Goal: Information Seeking & Learning: Check status

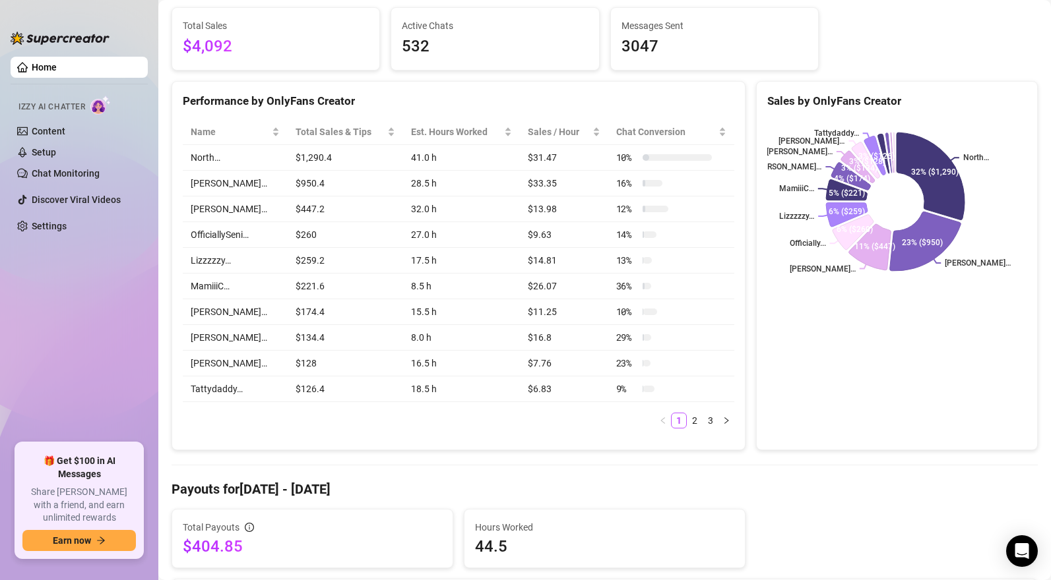
scroll to position [158, 0]
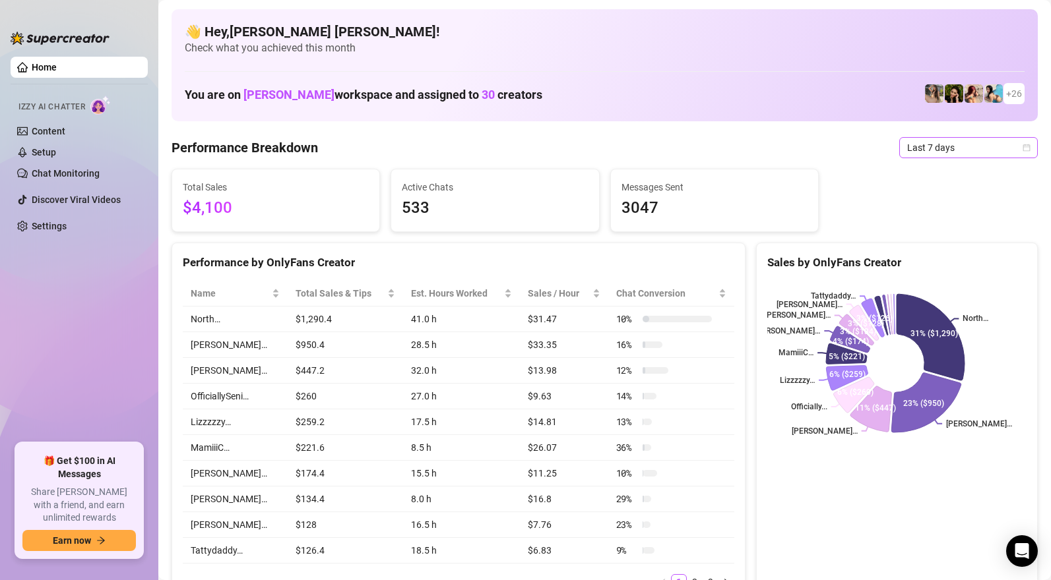
click at [923, 152] on span "Last 7 days" at bounding box center [968, 148] width 123 height 20
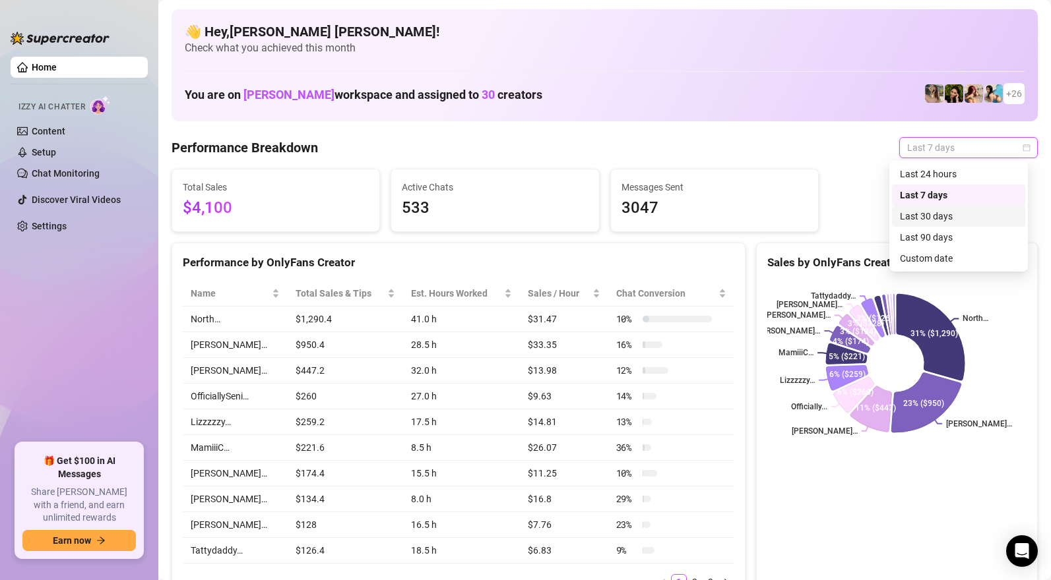
click at [924, 213] on div "Last 30 days" at bounding box center [958, 216] width 117 height 15
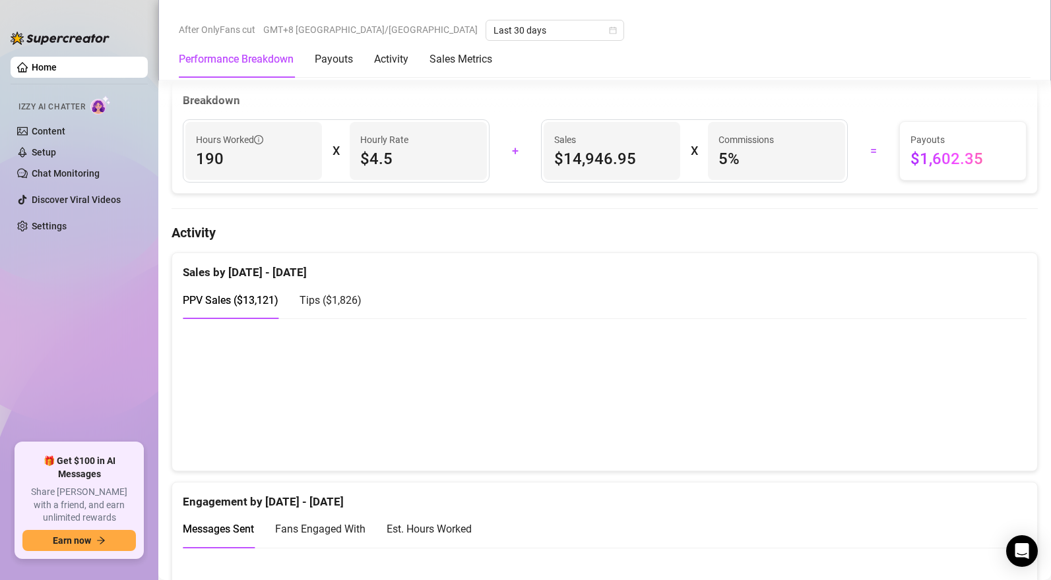
scroll to position [663, 0]
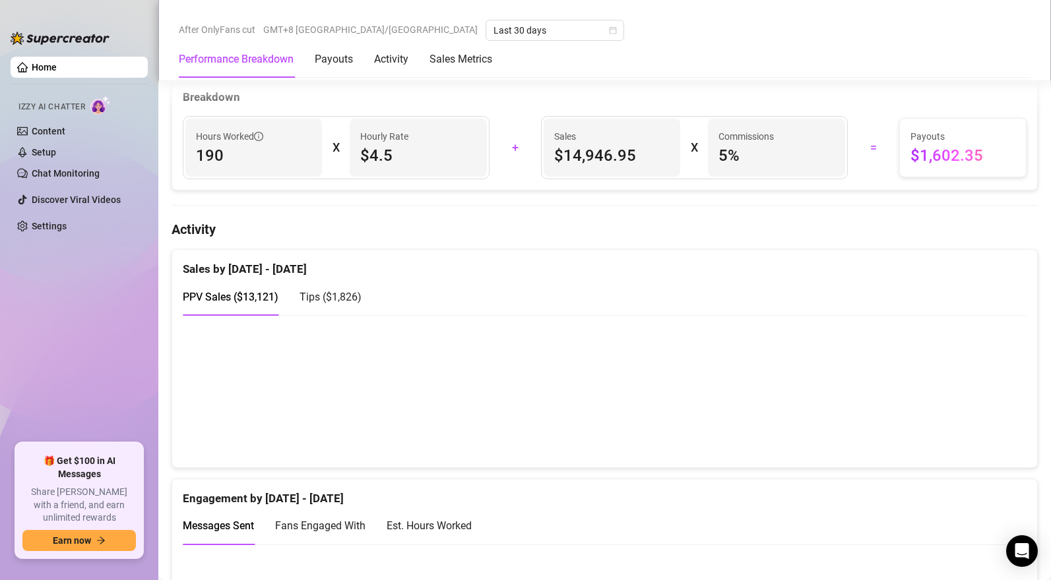
click at [348, 298] on span "Tips ( $1,826 )" at bounding box center [330, 297] width 62 height 13
click at [250, 298] on span "PPV Sales ( $13,121 )" at bounding box center [231, 297] width 96 height 13
click at [323, 295] on span "Tips ( $1,826 )" at bounding box center [330, 297] width 62 height 13
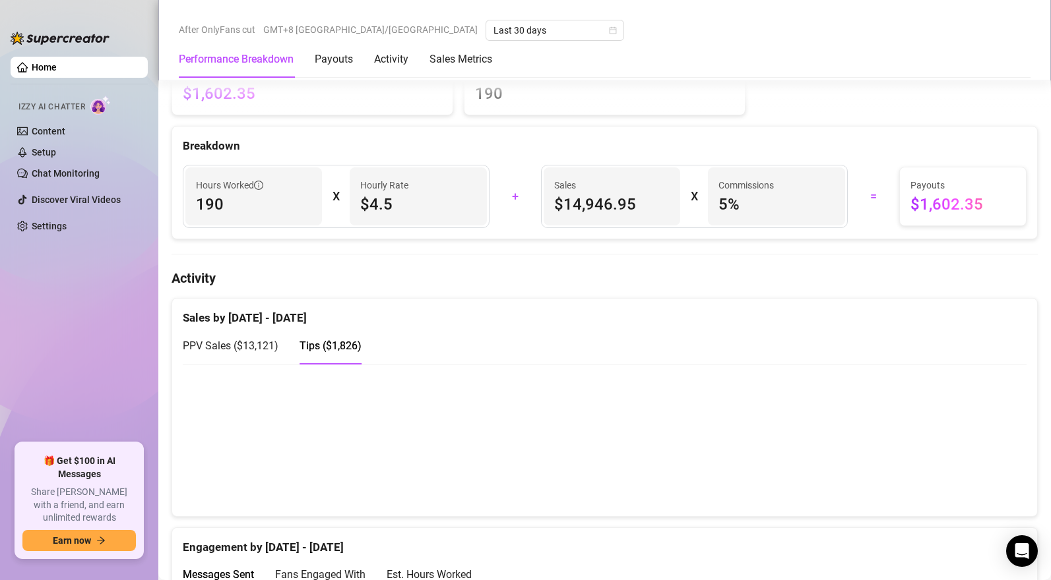
scroll to position [657, 0]
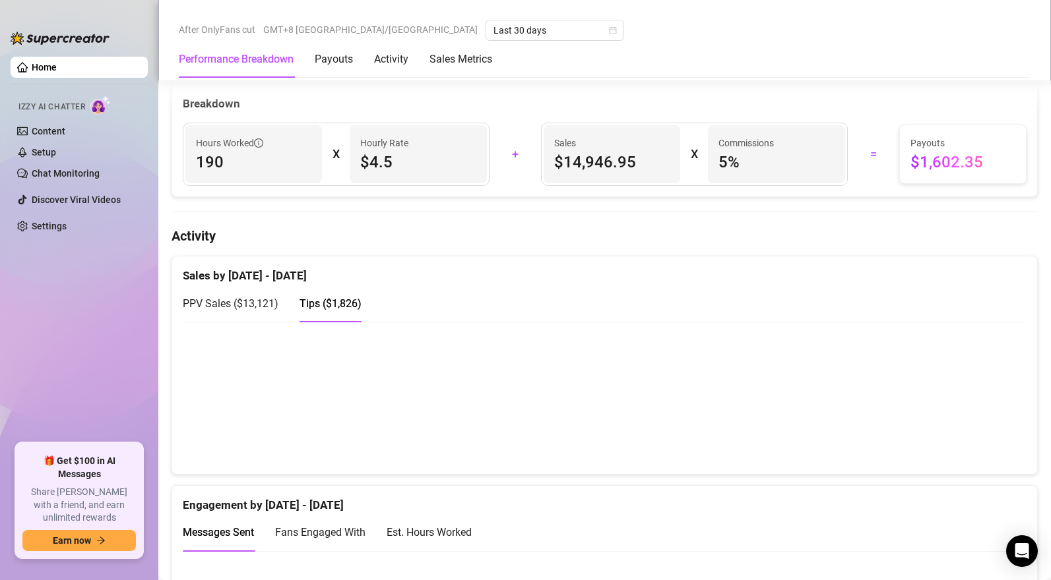
click at [261, 310] on span "PPV Sales ( $13,121 )" at bounding box center [231, 303] width 96 height 13
click at [346, 303] on span "Tips ( $1,826 )" at bounding box center [330, 303] width 62 height 13
click at [344, 307] on span "Tips ( $1,826 )" at bounding box center [330, 303] width 62 height 13
click at [253, 285] on div "Sales by [DATE] - [DATE]" at bounding box center [605, 271] width 844 height 28
click at [261, 310] on span "PPV Sales ( $13,121 )" at bounding box center [231, 303] width 96 height 13
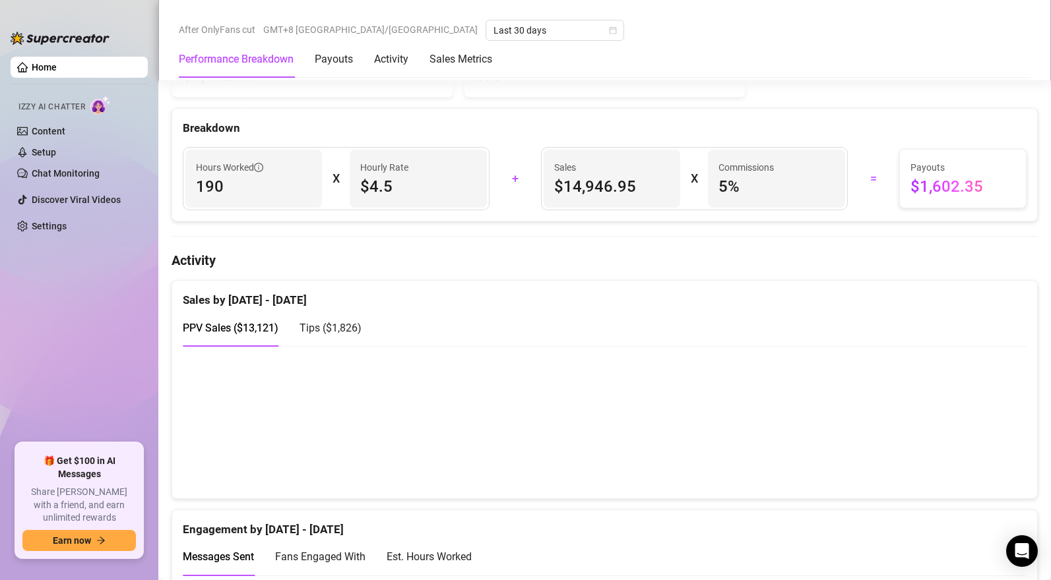
scroll to position [696, 0]
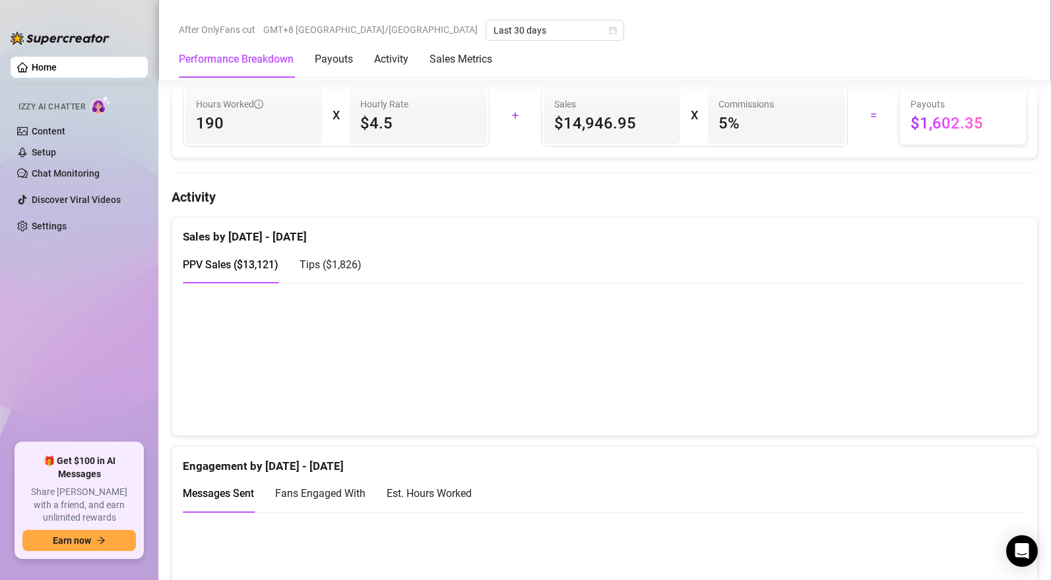
click at [343, 262] on span "Tips ( $1,826 )" at bounding box center [330, 265] width 62 height 13
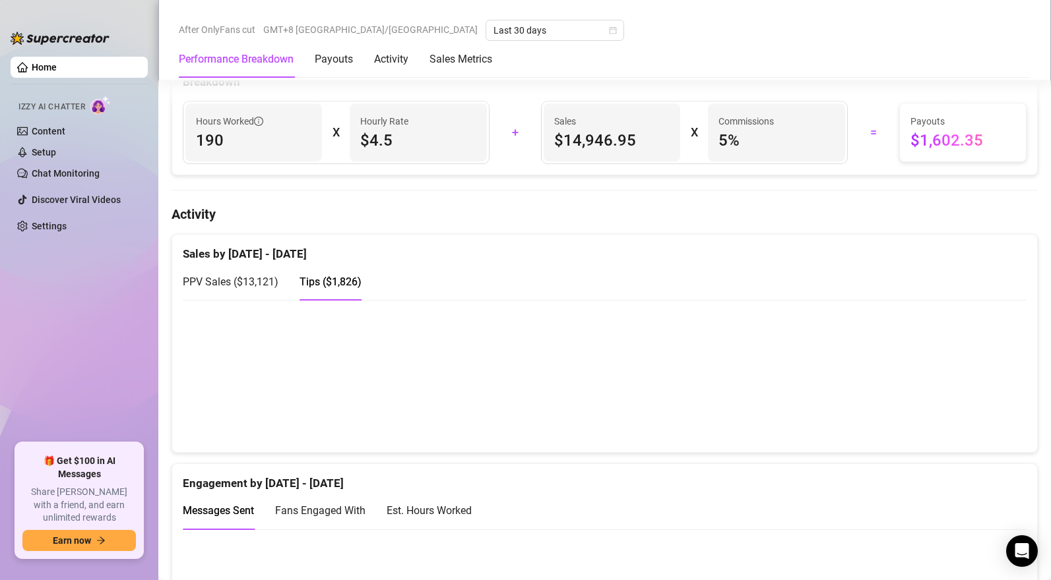
click at [268, 283] on span "PPV Sales ( $13,121 )" at bounding box center [231, 282] width 96 height 13
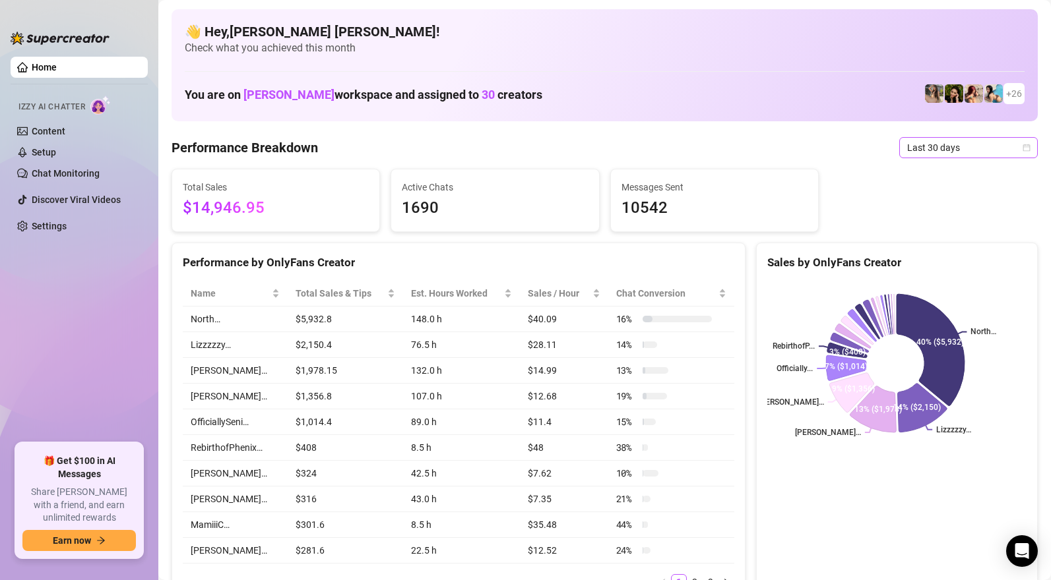
click at [931, 146] on span "Last 30 days" at bounding box center [968, 148] width 123 height 20
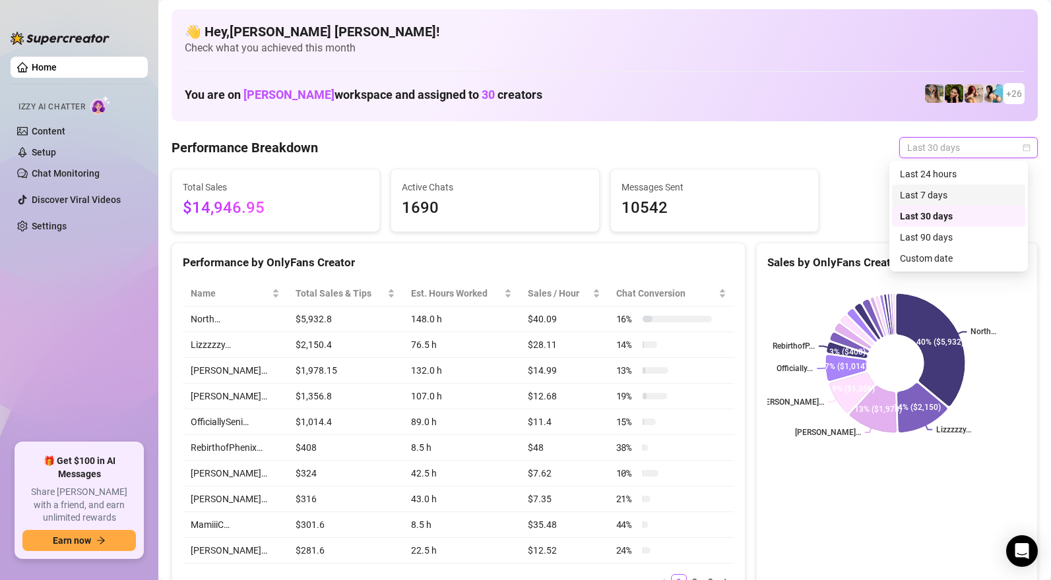
click at [936, 193] on div "Last 7 days" at bounding box center [958, 195] width 117 height 15
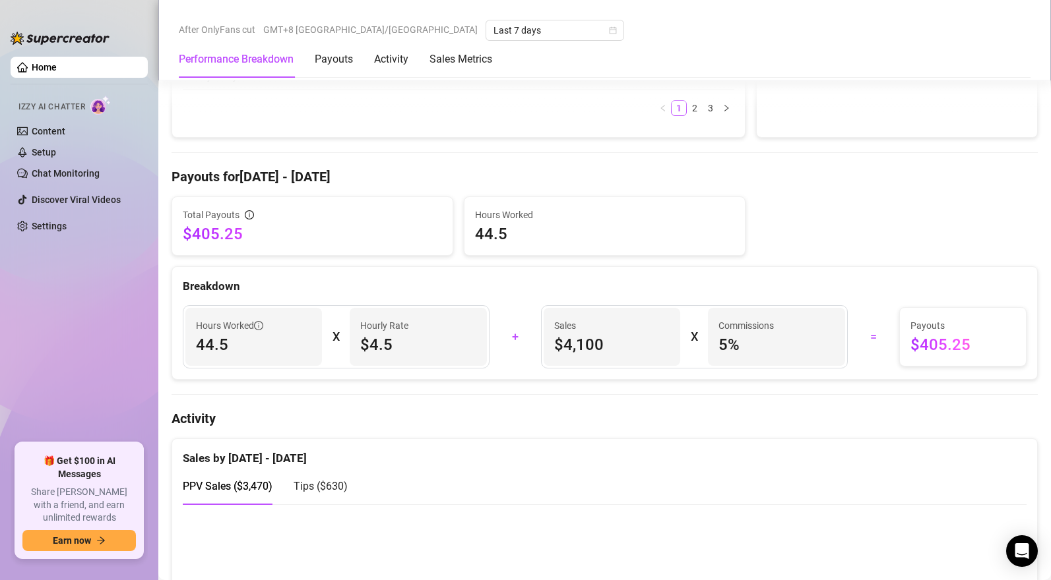
scroll to position [745, 0]
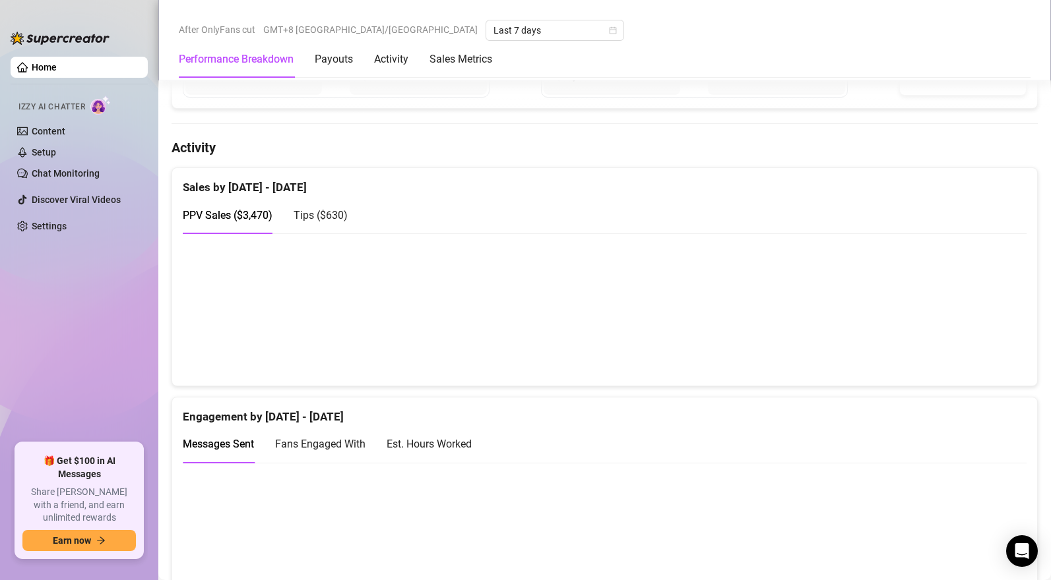
click at [318, 216] on span "Tips ( $630 )" at bounding box center [320, 215] width 54 height 13
click at [241, 212] on div "PPV Sales ( $3,470 )" at bounding box center [228, 215] width 90 height 16
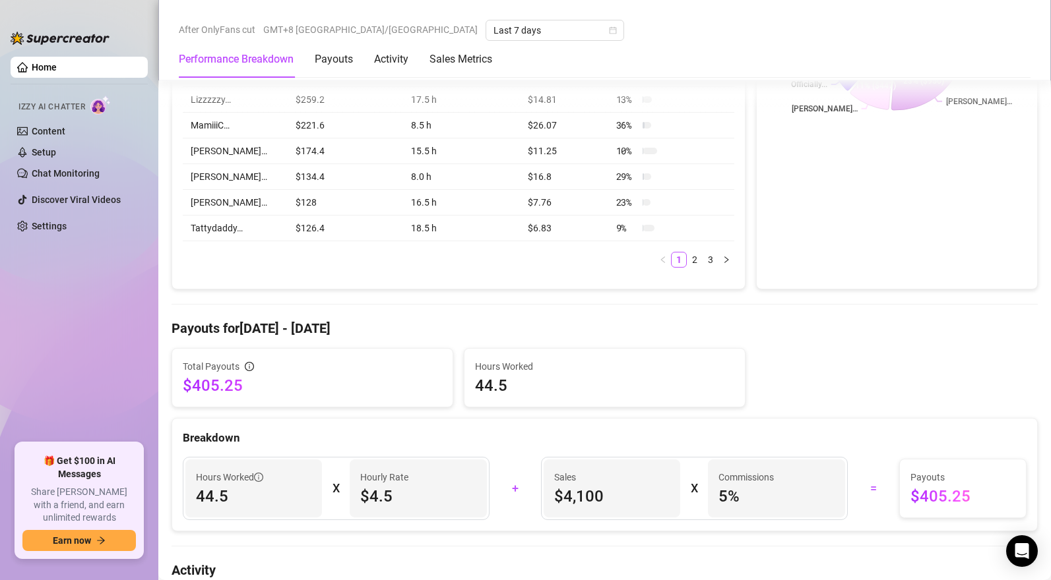
scroll to position [317, 0]
